Goal: Find specific page/section: Find specific page/section

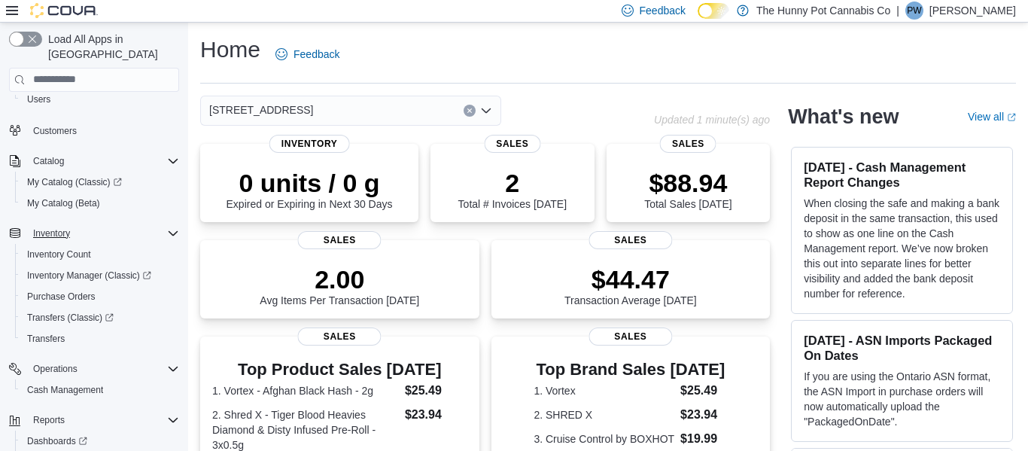
scroll to position [132, 0]
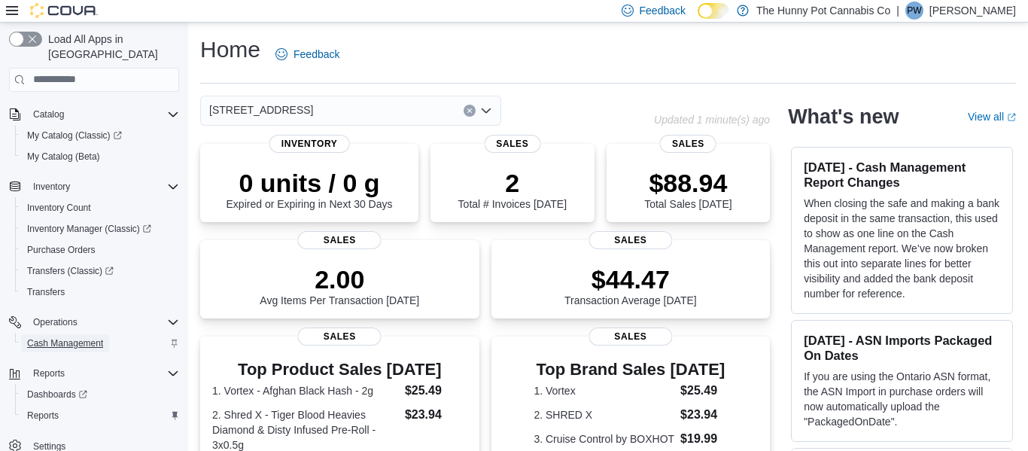
click at [96, 337] on span "Cash Management" at bounding box center [65, 343] width 76 height 12
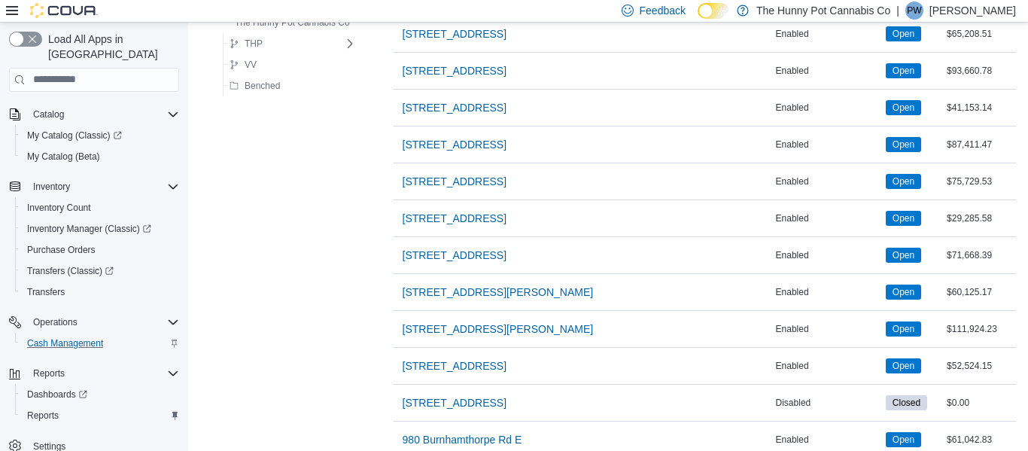
scroll to position [1266, 0]
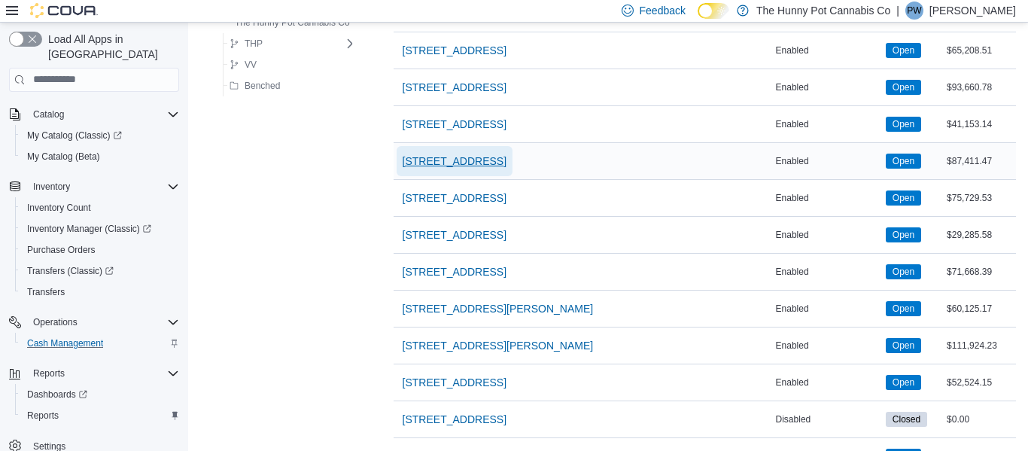
click at [440, 162] on span "495 Welland Ave" at bounding box center [454, 160] width 104 height 15
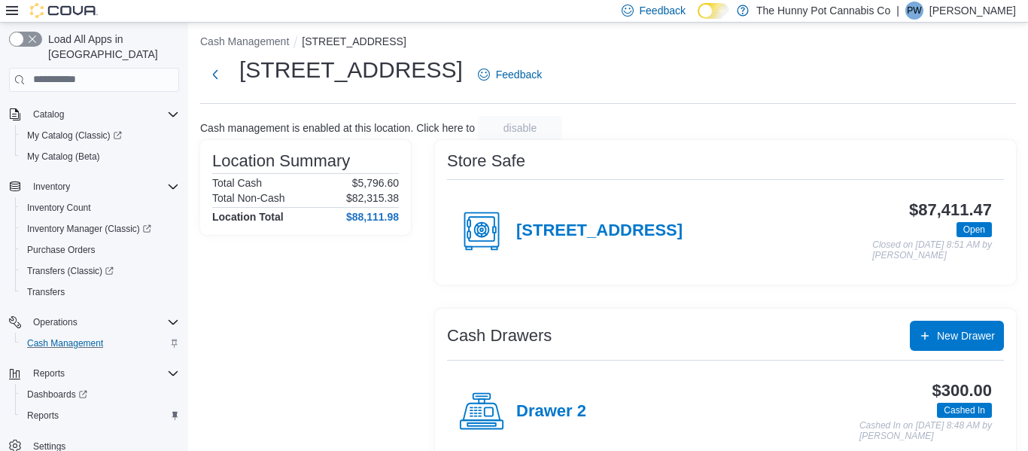
scroll to position [5, 0]
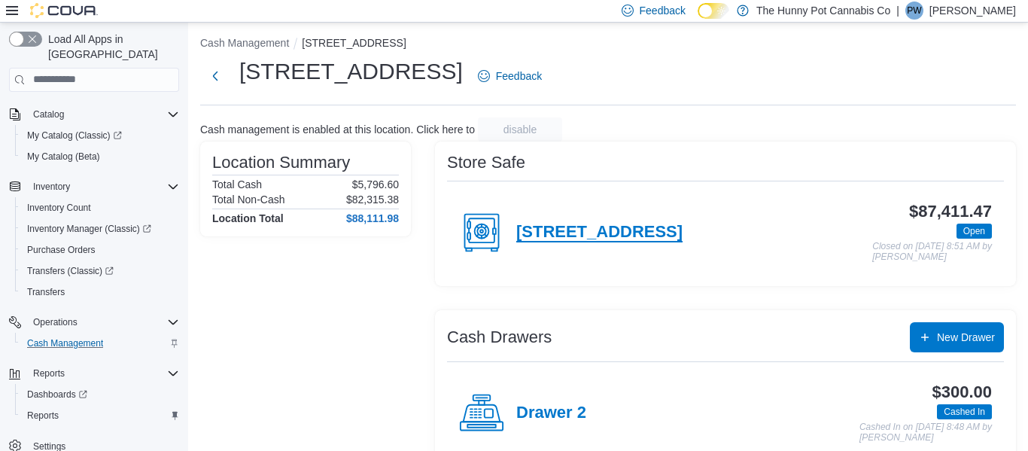
click at [577, 234] on h4 "495 Welland Ave" at bounding box center [599, 233] width 166 height 20
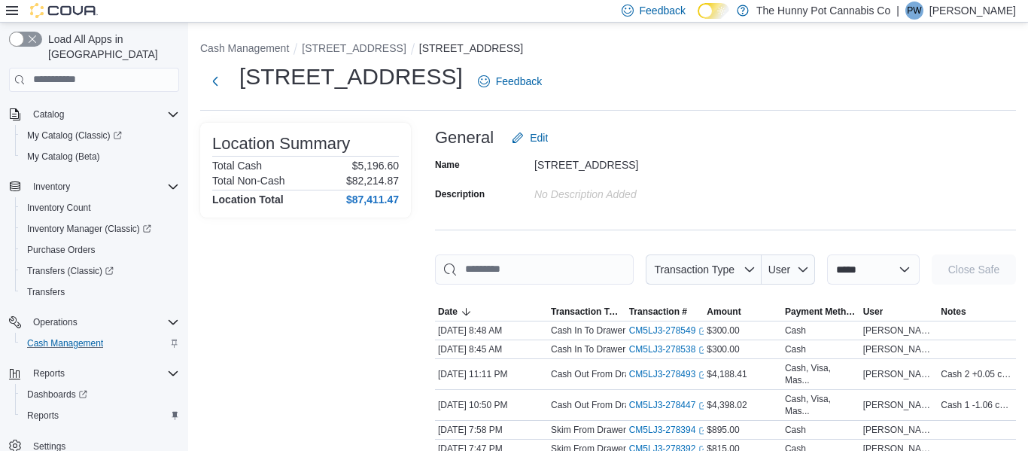
click at [986, 11] on p "Peter Wight" at bounding box center [972, 11] width 87 height 18
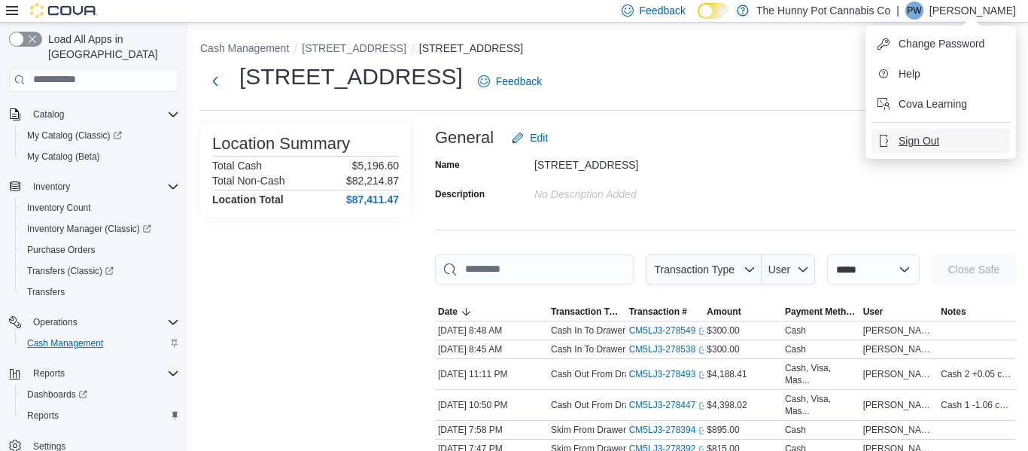
click at [909, 140] on span "Sign Out" at bounding box center [918, 140] width 41 height 15
